Goal: Complete application form: Complete application form

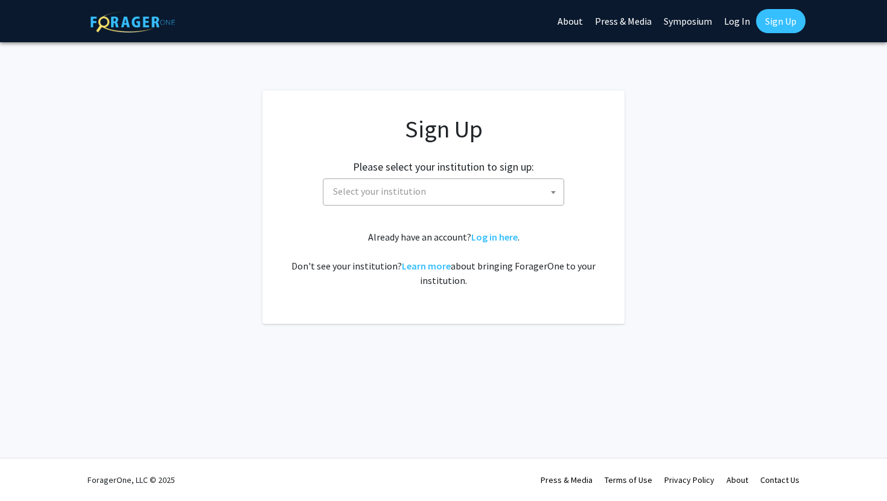
click at [461, 183] on span "Select your institution" at bounding box center [445, 191] width 235 height 25
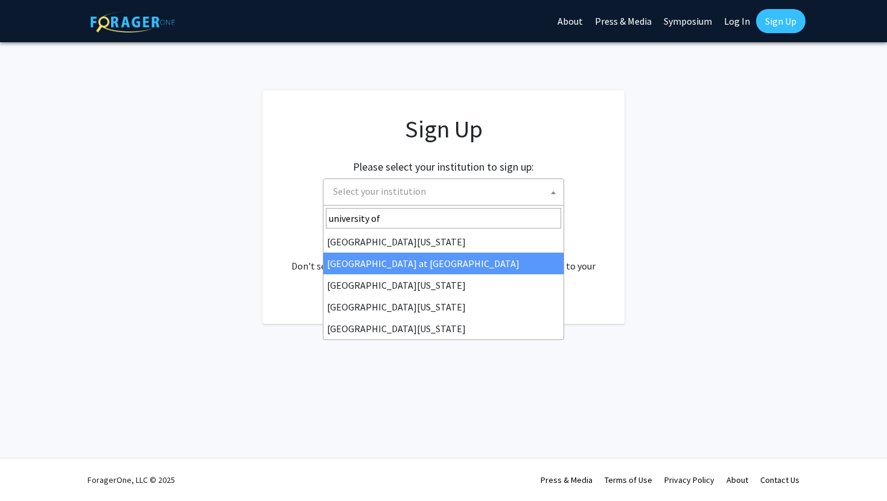
type input "university of"
select select "18"
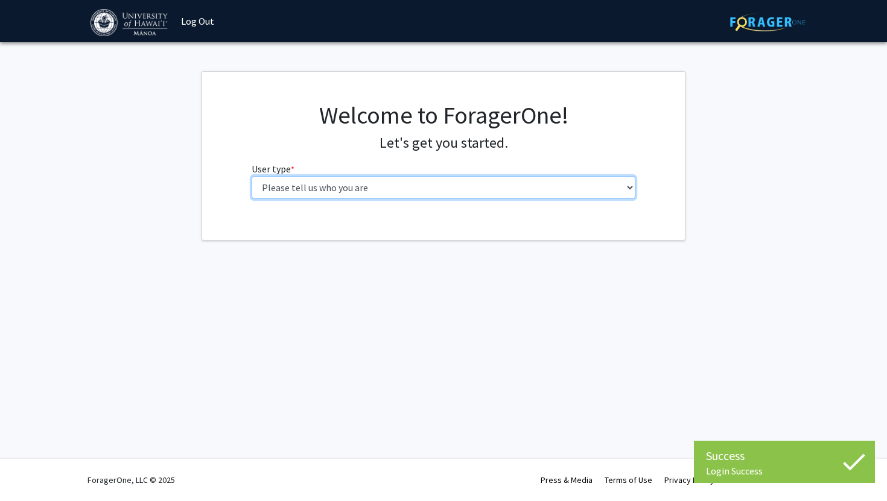
click at [478, 186] on select "Please tell us who you are Undergraduate Student Master's Student Doctoral Cand…" at bounding box center [444, 187] width 384 height 23
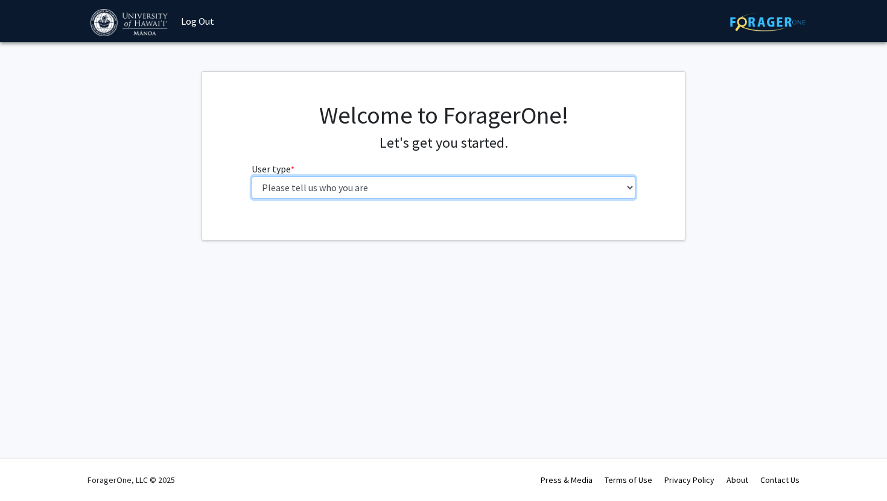
select select "1: undergrad"
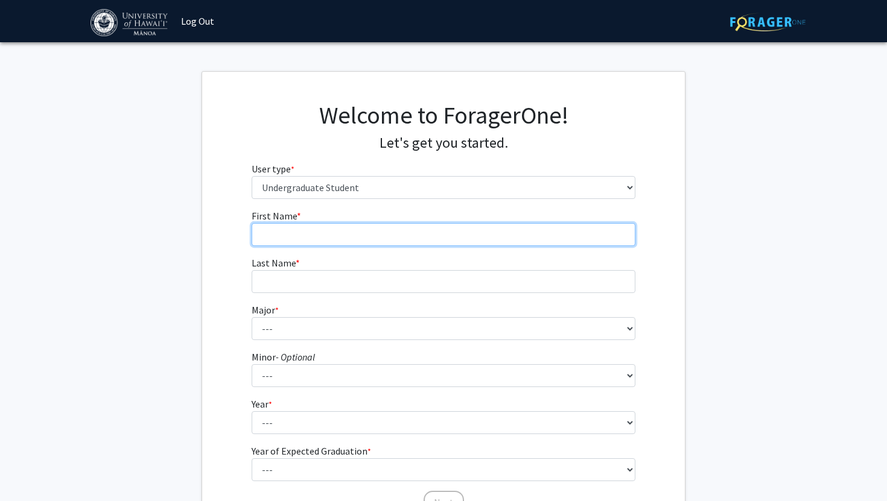
click at [354, 239] on input "First Name * required" at bounding box center [444, 234] width 384 height 23
type input "Emma"
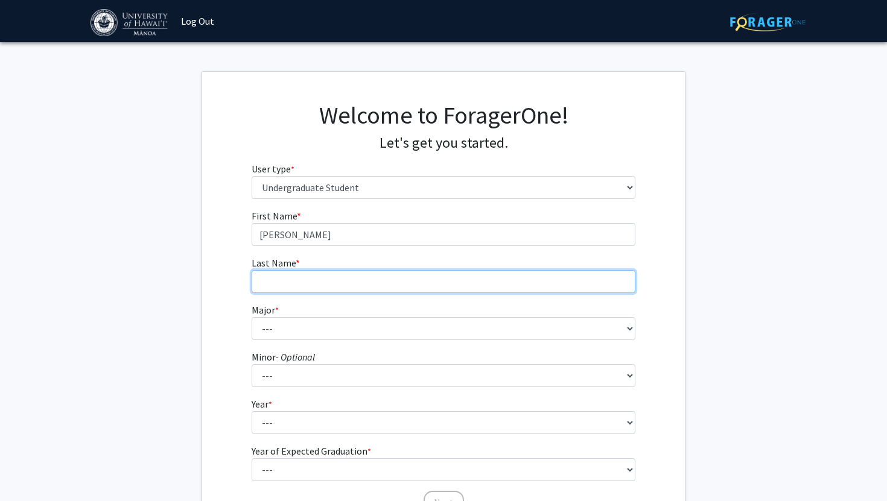
click at [308, 288] on input "Last Name * required" at bounding box center [444, 281] width 384 height 23
type input "Holloway"
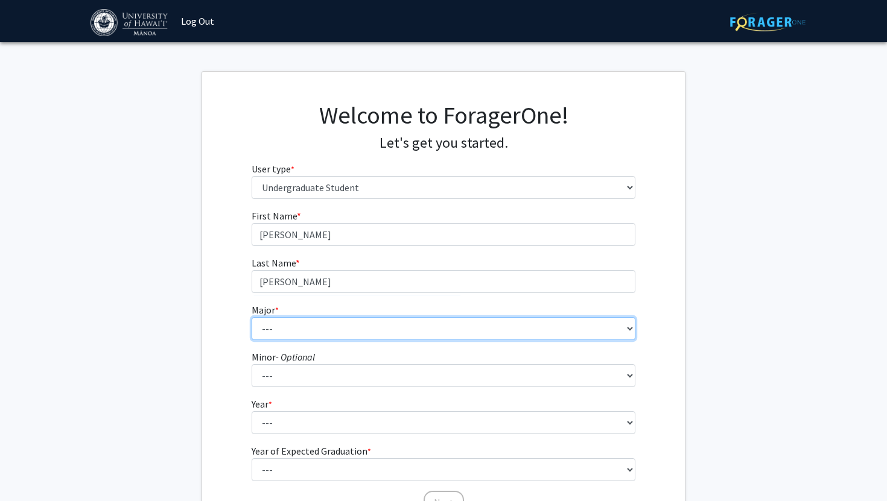
click at [290, 338] on select "--- Accounting American Studies Animal Sciences Anthropology Art Art History As…" at bounding box center [444, 328] width 384 height 23
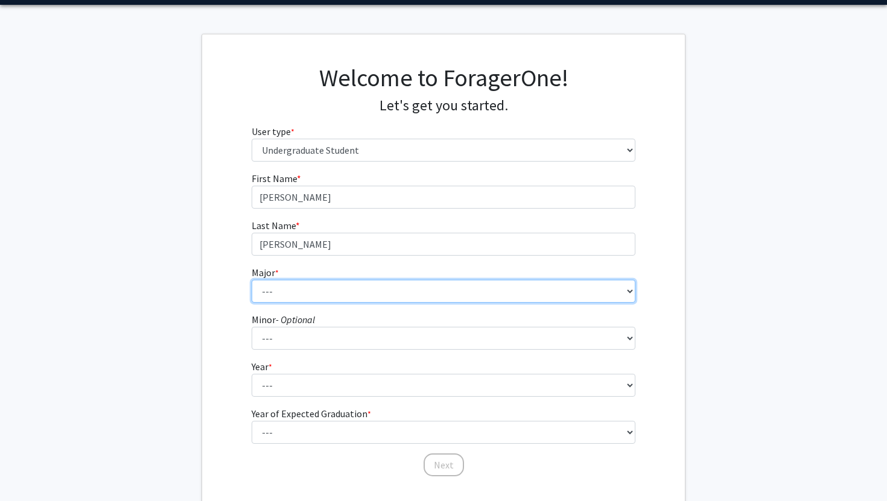
click at [533, 296] on select "--- Accounting American Studies Animal Sciences Anthropology Art Art History As…" at bounding box center [444, 291] width 384 height 23
select select "46: 1428"
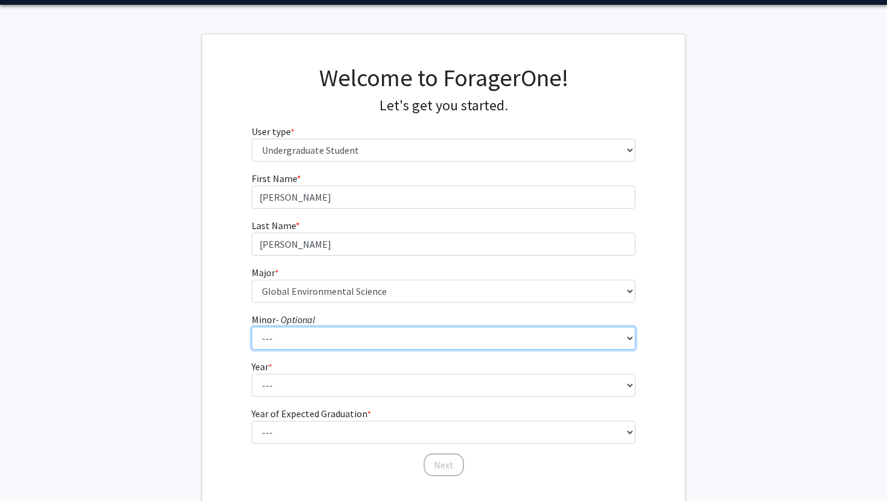
click at [525, 343] on select "--- American Studies Anthropology Art Art History Asian Studies Astronomy Astro…" at bounding box center [444, 338] width 384 height 23
click at [443, 340] on select "--- American Studies Anthropology Art Art History Asian Studies Astronomy Astro…" at bounding box center [444, 338] width 384 height 23
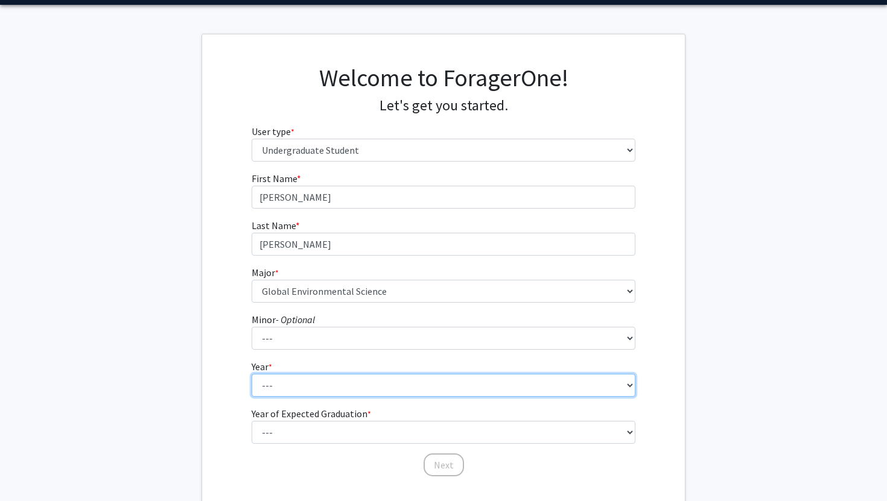
click at [339, 384] on select "--- First-year Sophomore Junior Senior Postbaccalaureate Certificate" at bounding box center [444, 385] width 384 height 23
select select "3: junior"
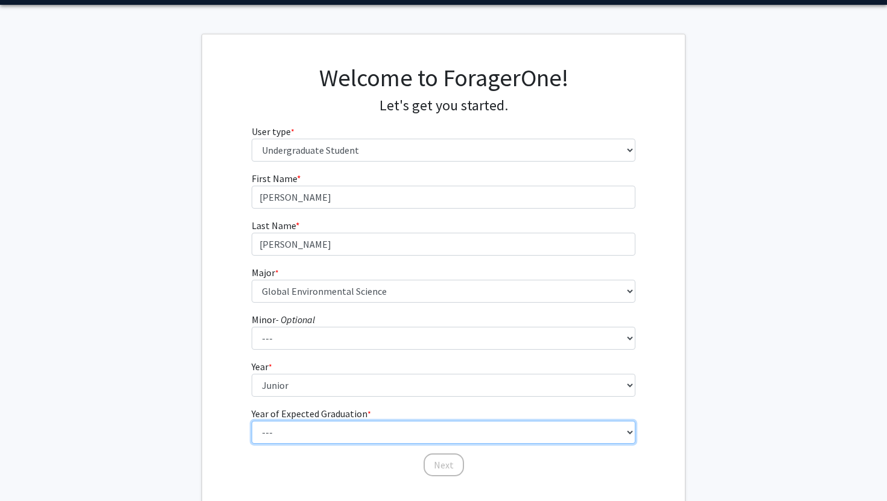
click at [312, 436] on select "--- 2025 2026 2027 2028 2029 2030 2031 2032 2033 2034" at bounding box center [444, 432] width 384 height 23
select select "3: 2027"
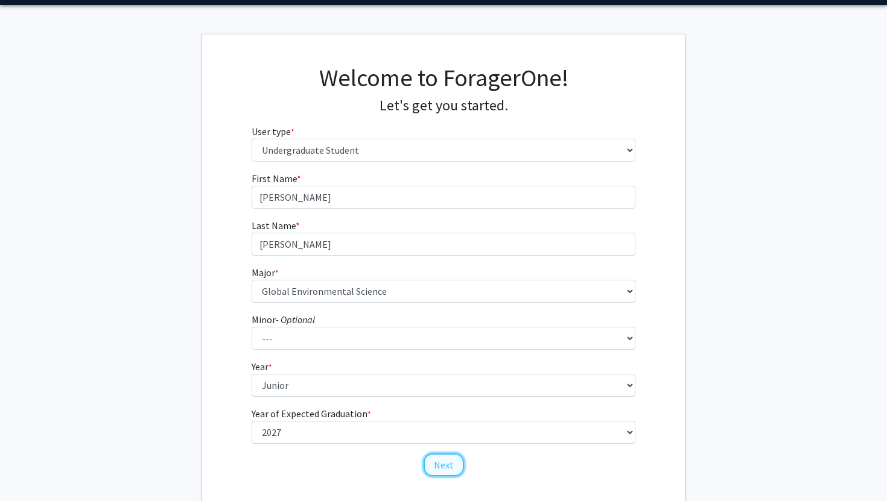
click at [451, 467] on button "Next" at bounding box center [443, 465] width 40 height 23
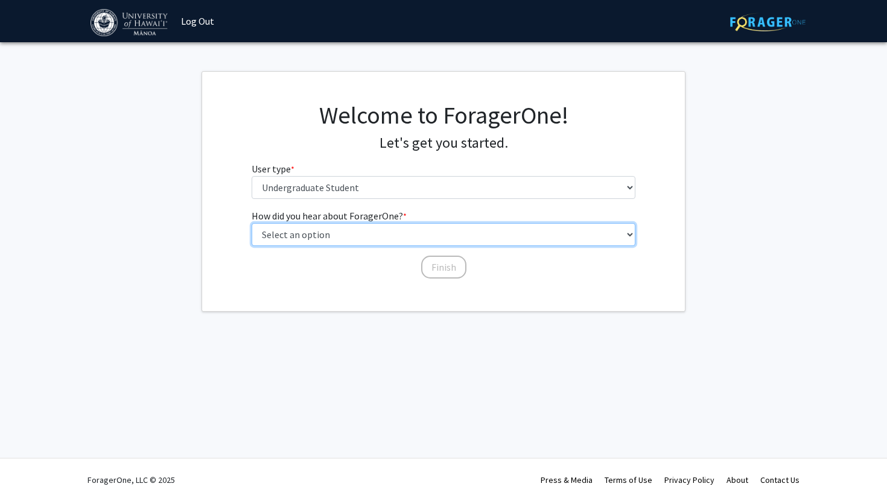
click at [398, 238] on select "Select an option Peer/student recommendation Faculty/staff recommendation Unive…" at bounding box center [444, 234] width 384 height 23
select select "2: faculty_recommendation"
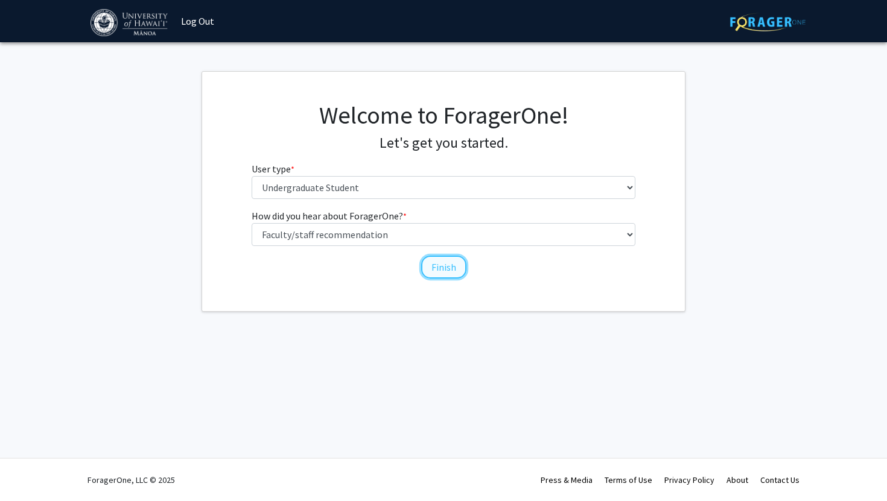
click at [443, 271] on button "Finish" at bounding box center [443, 267] width 45 height 23
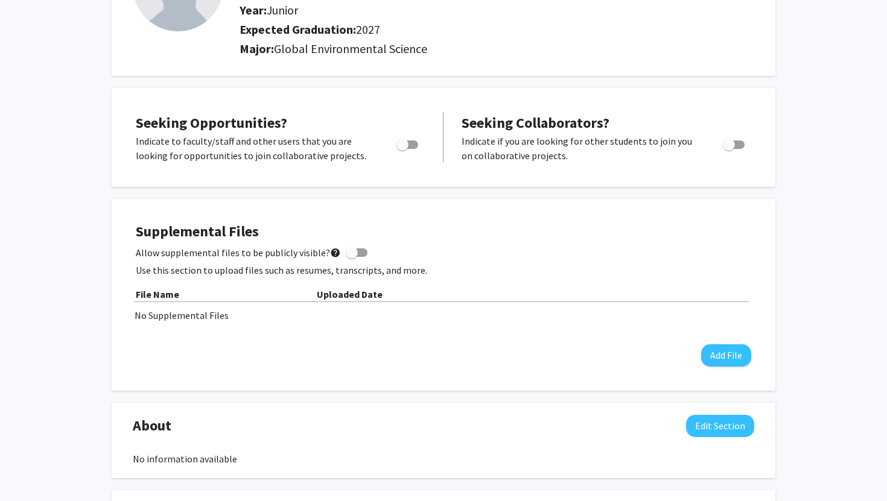
scroll to position [145, 0]
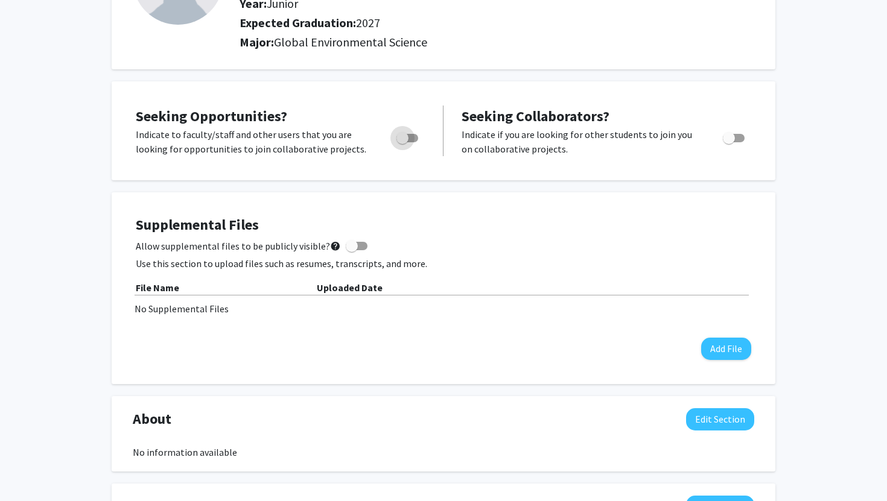
click at [416, 136] on span "Toggle" at bounding box center [407, 138] width 22 height 8
click at [402, 142] on input "Are you actively seeking opportunities?" at bounding box center [402, 142] width 1 height 1
checkbox input "true"
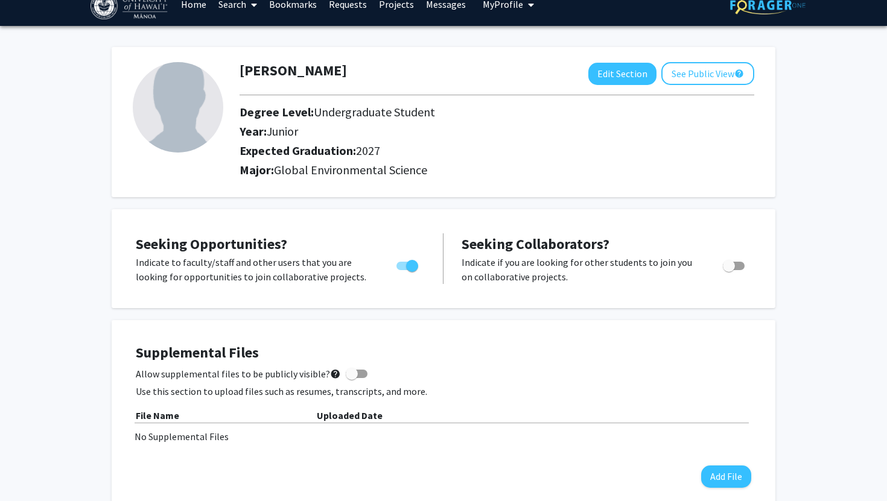
scroll to position [0, 0]
